Goal: Find specific page/section: Find specific page/section

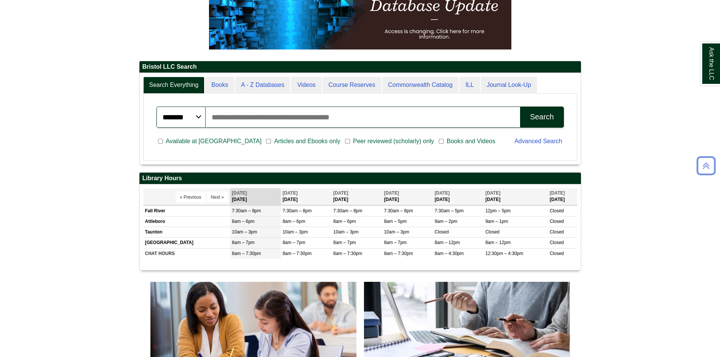
scroll to position [150, 0]
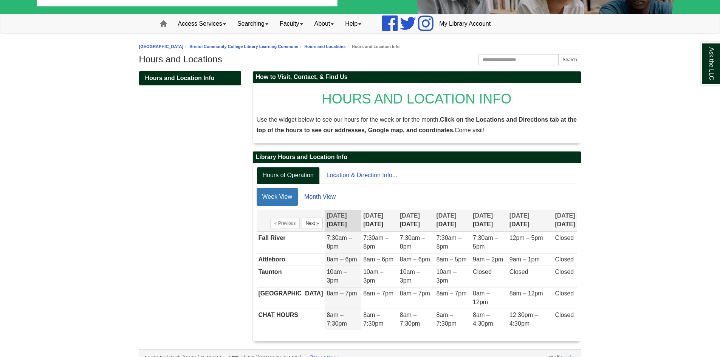
scroll to position [66, 0]
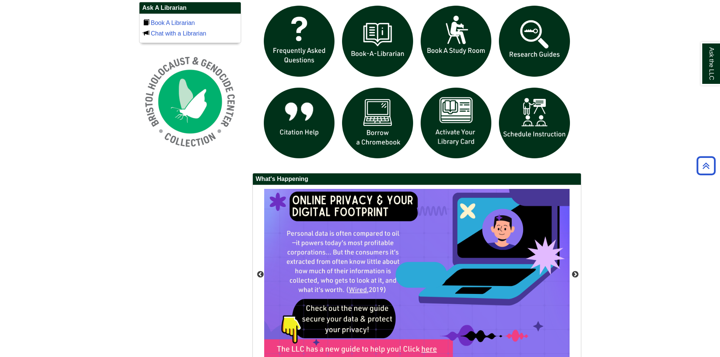
scroll to position [567, 0]
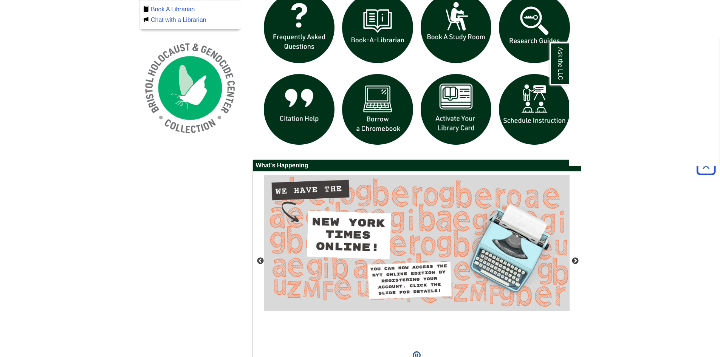
drag, startPoint x: 0, startPoint y: 0, endPoint x: 615, endPoint y: 230, distance: 656.4
click at [615, 230] on div "Ask the LLC" at bounding box center [360, 178] width 720 height 357
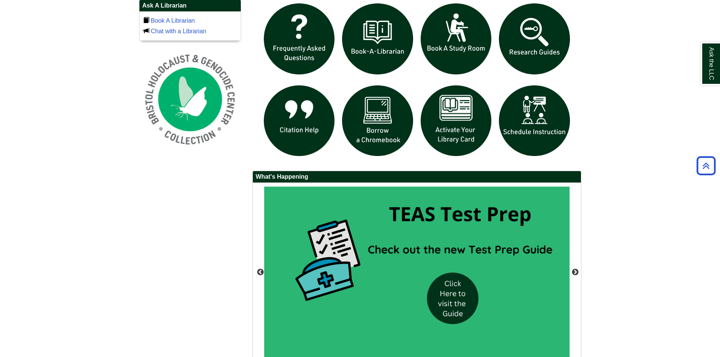
scroll to position [533, 0]
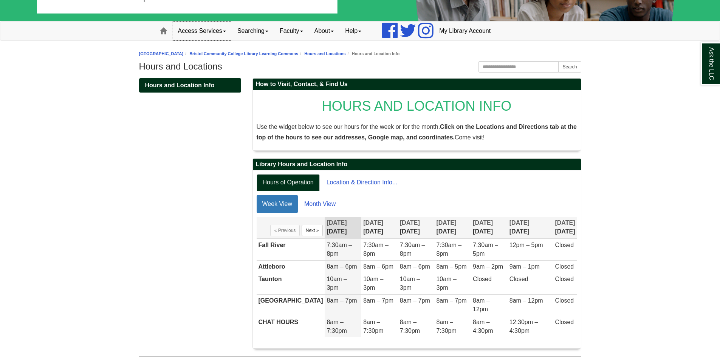
scroll to position [66, 0]
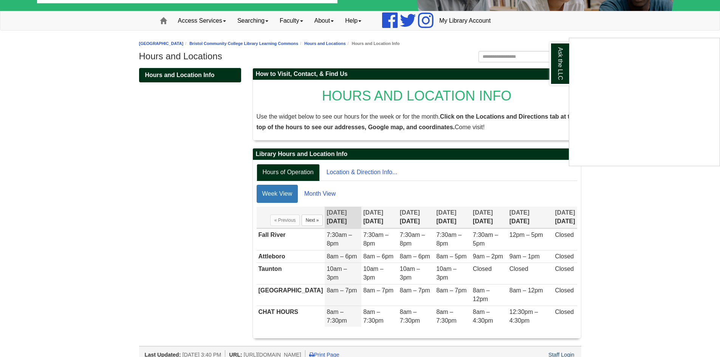
click at [359, 173] on div "Ask the LLC" at bounding box center [360, 178] width 720 height 357
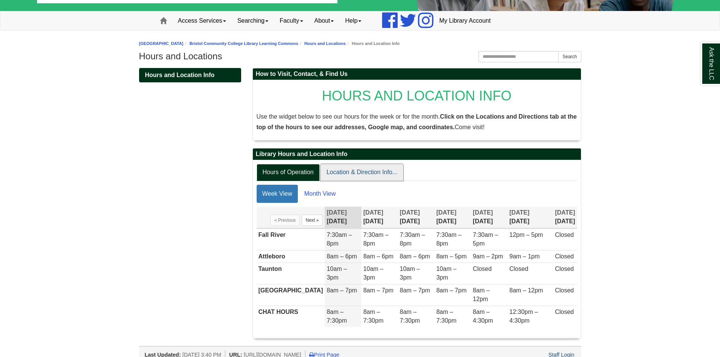
click at [359, 173] on link "Location & Direction Info..." at bounding box center [361, 172] width 83 height 17
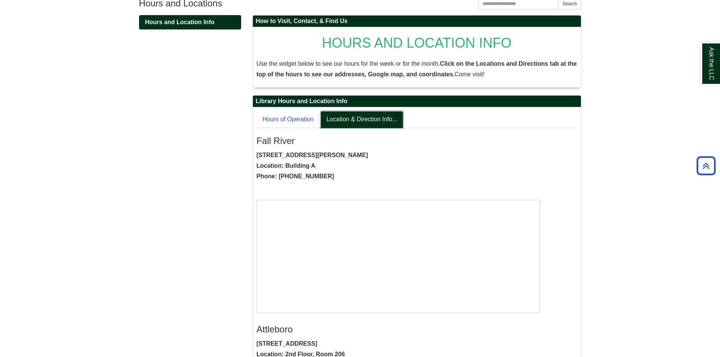
scroll to position [103, 0]
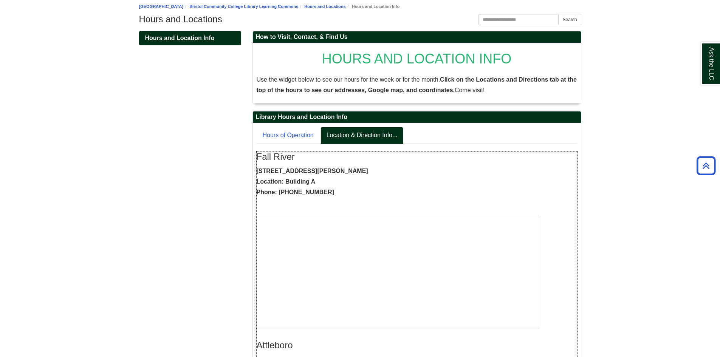
drag, startPoint x: 315, startPoint y: 193, endPoint x: 321, endPoint y: 190, distance: 6.8
click at [321, 190] on p "777 Elsbree Street, Fall River, MA, 02720 Location: Building A Phone: 774-357-2…" at bounding box center [417, 182] width 320 height 32
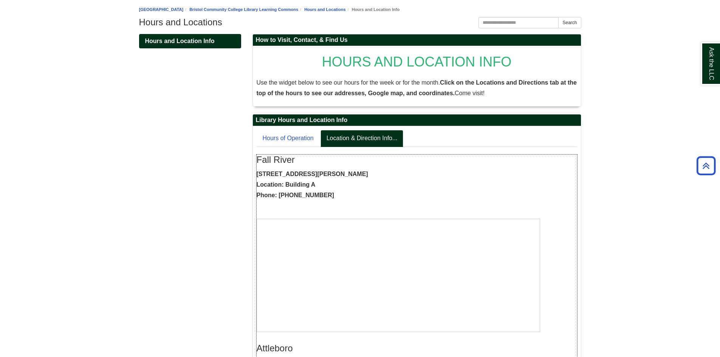
scroll to position [0, 0]
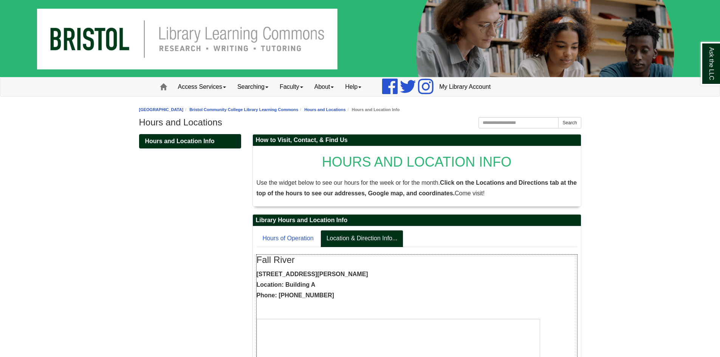
drag, startPoint x: 316, startPoint y: 284, endPoint x: 310, endPoint y: 286, distance: 6.8
click at [310, 286] on p "777 Elsbree Street, Fall River, MA, 02720 Location: Building A Phone: 774-357-2…" at bounding box center [417, 285] width 320 height 32
copy strong "A"
drag, startPoint x: 323, startPoint y: 293, endPoint x: 304, endPoint y: 294, distance: 18.6
click at [304, 294] on p "777 Elsbree Street, Fall River, MA, 02720 Location: Building A Phone: 774-357-2…" at bounding box center [417, 285] width 320 height 32
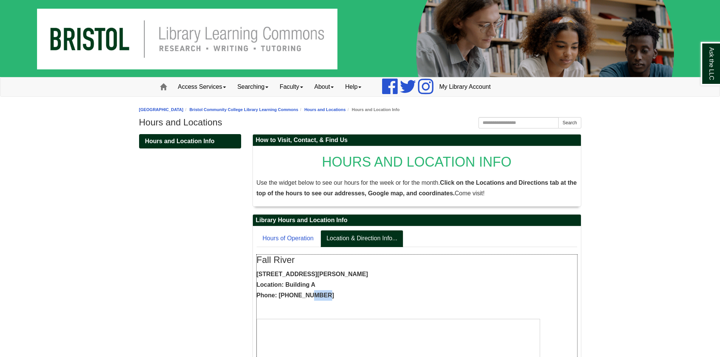
copy strong "2105"
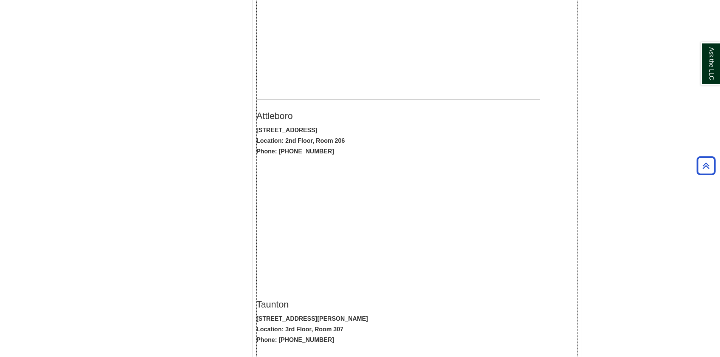
scroll to position [308, 0]
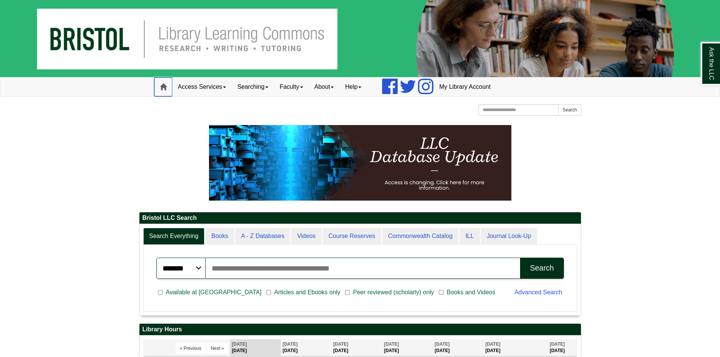
click at [166, 84] on span at bounding box center [163, 87] width 7 height 7
